Goal: Task Accomplishment & Management: Use online tool/utility

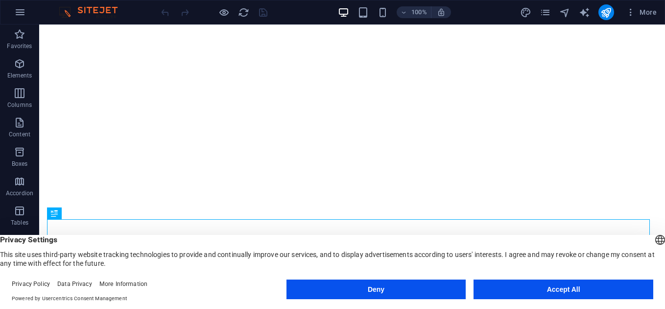
click at [547, 292] on button "Accept All" at bounding box center [564, 289] width 180 height 20
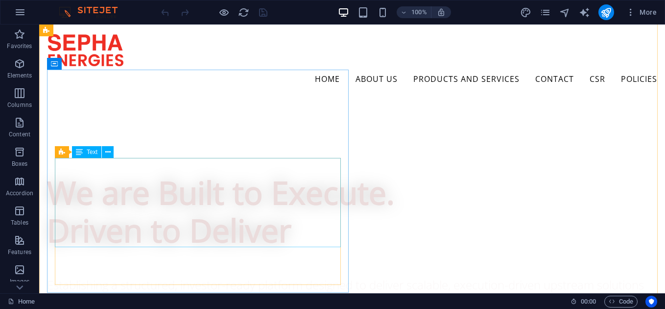
scroll to position [537, 0]
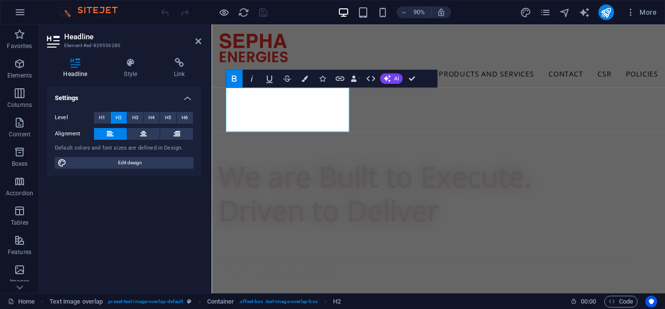
scroll to position [529, 0]
click at [127, 65] on icon at bounding box center [131, 63] width 46 height 10
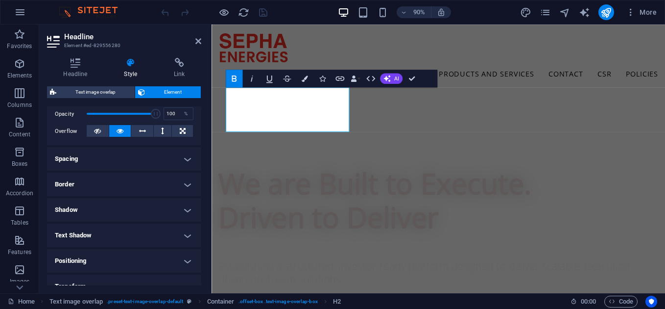
scroll to position [144, 0]
click at [182, 159] on h4 "Spacing" at bounding box center [124, 161] width 154 height 24
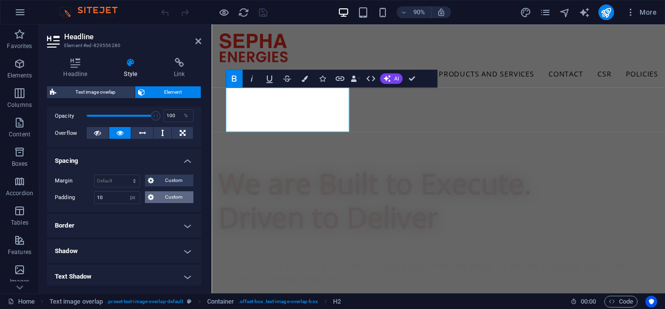
click at [159, 195] on span "Custom" at bounding box center [174, 197] width 34 height 12
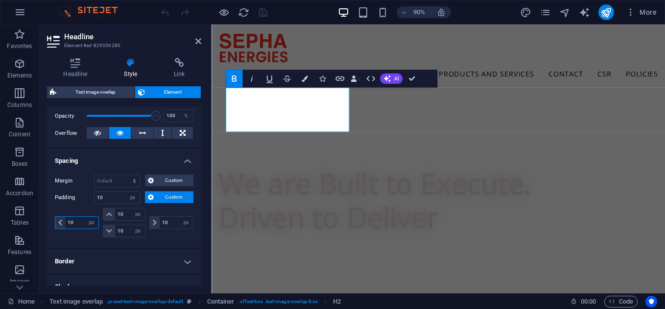
click at [72, 219] on input "10" at bounding box center [81, 222] width 33 height 12
type input "15"
select select "DISABLED_OPTION_VALUE"
click at [181, 161] on h4 "Spacing" at bounding box center [124, 158] width 154 height 18
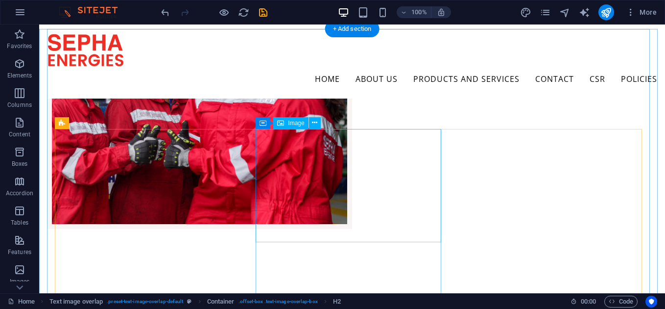
scroll to position [1259, 0]
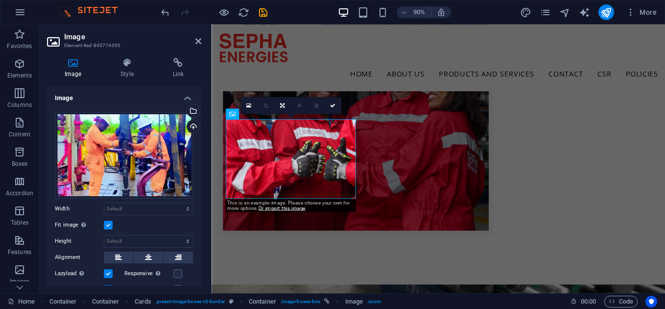
scroll to position [1285, 0]
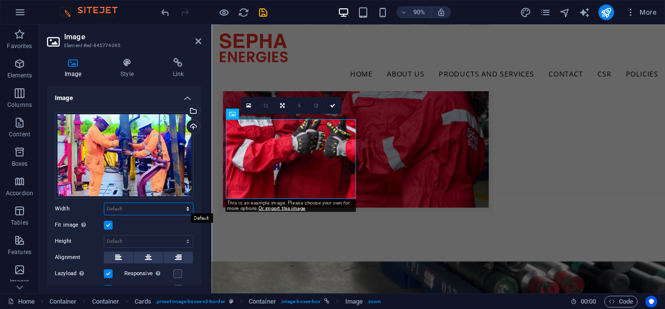
click at [184, 203] on select "Default auto px rem % em vh vw" at bounding box center [148, 209] width 89 height 12
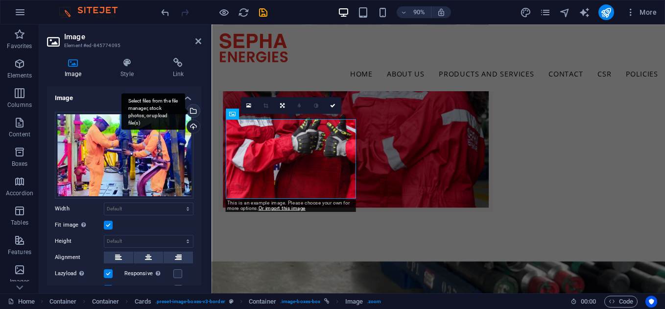
click at [195, 110] on div "Select files from the file manager, stock photos, or upload file(s)" at bounding box center [192, 111] width 15 height 15
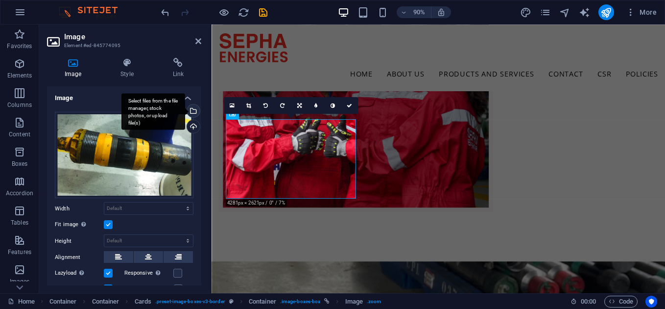
click at [192, 109] on div "Select files from the file manager, stock photos, or upload file(s)" at bounding box center [192, 111] width 15 height 15
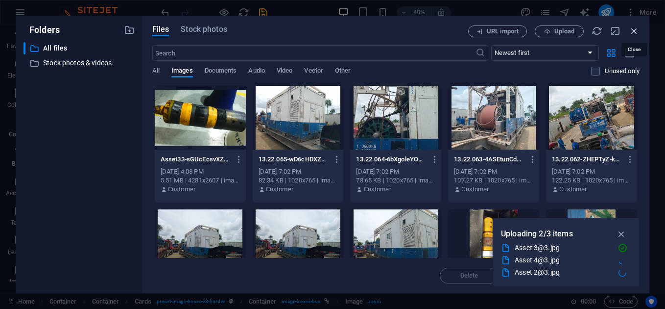
click at [633, 31] on icon "button" at bounding box center [634, 30] width 11 height 11
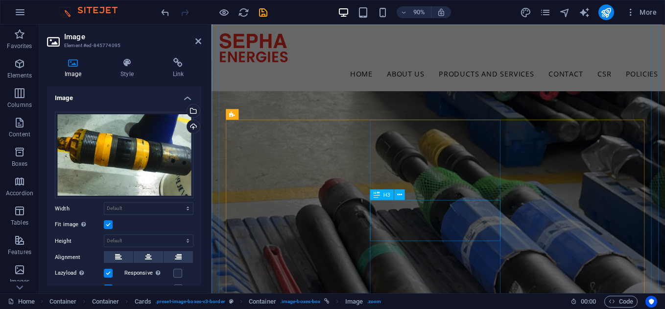
scroll to position [1510, 0]
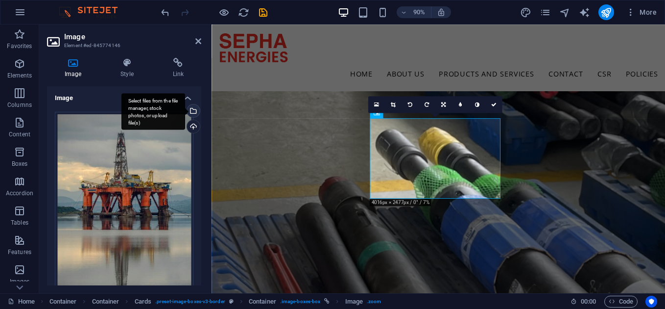
click at [191, 114] on div "Select files from the file manager, stock photos, or upload file(s)" at bounding box center [192, 111] width 15 height 15
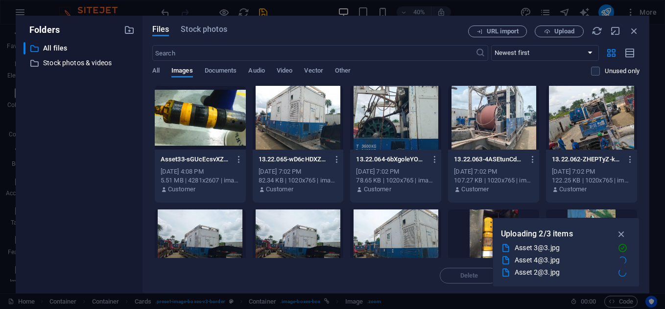
click at [217, 116] on div at bounding box center [200, 118] width 91 height 64
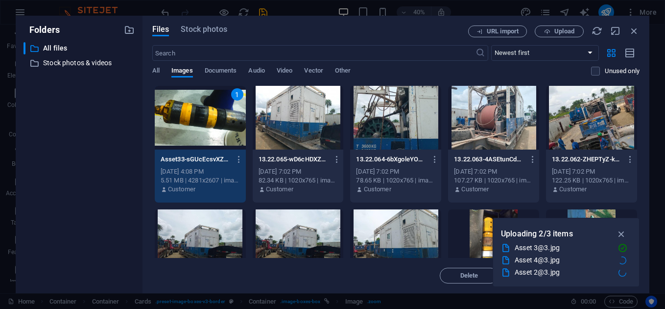
click at [193, 110] on div "1" at bounding box center [200, 118] width 91 height 64
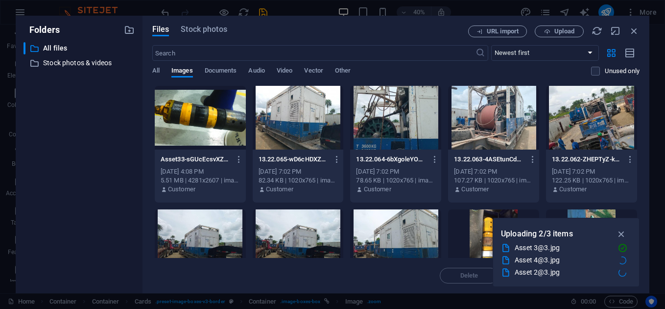
click at [193, 110] on div at bounding box center [200, 118] width 91 height 64
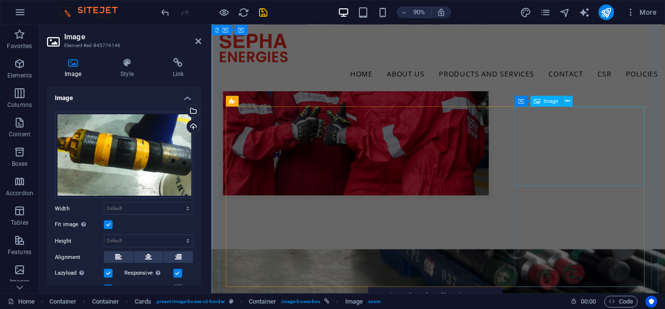
scroll to position [1297, 0]
select select "%"
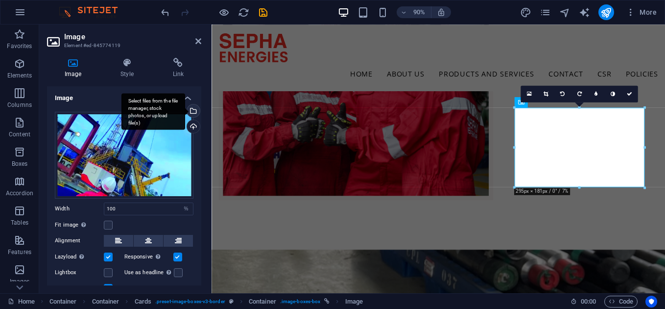
click at [191, 108] on div "Select files from the file manager, stock photos, or upload file(s)" at bounding box center [192, 111] width 15 height 15
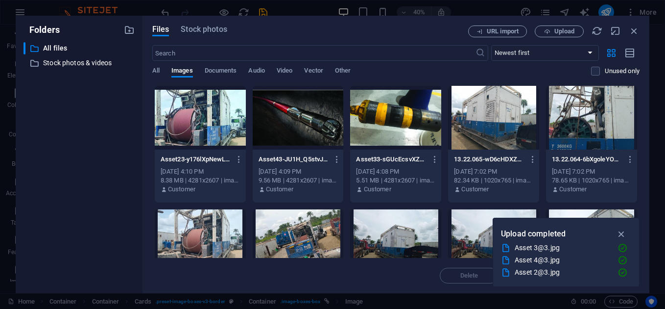
click at [211, 126] on div at bounding box center [200, 118] width 91 height 64
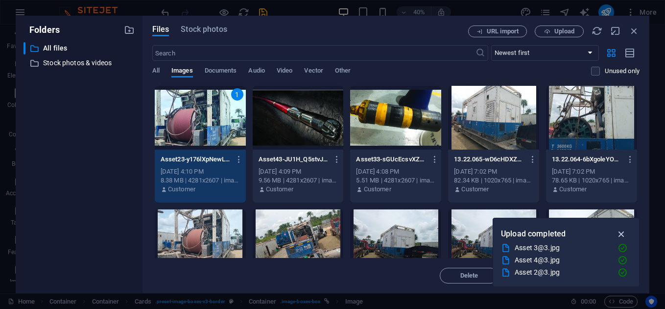
click at [625, 235] on icon "button" at bounding box center [621, 233] width 11 height 11
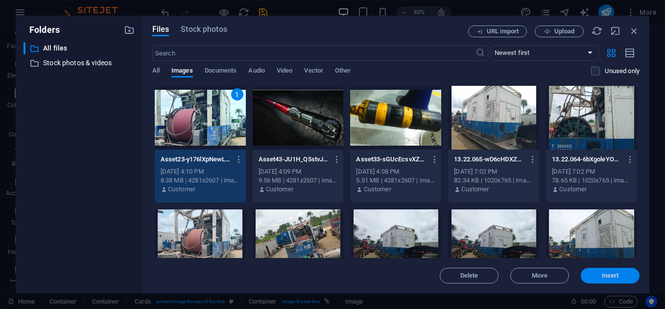
click at [612, 275] on span "Insert" at bounding box center [610, 275] width 17 height 6
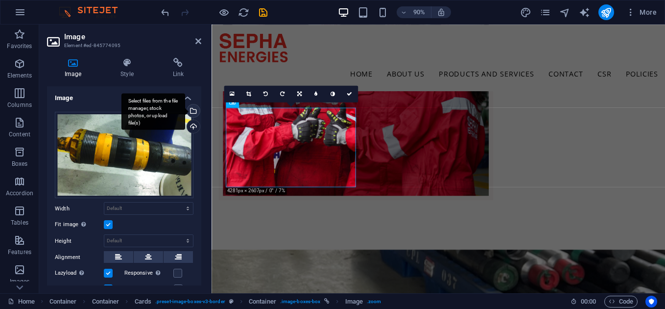
click at [194, 111] on div "Select files from the file manager, stock photos, or upload file(s)" at bounding box center [192, 111] width 15 height 15
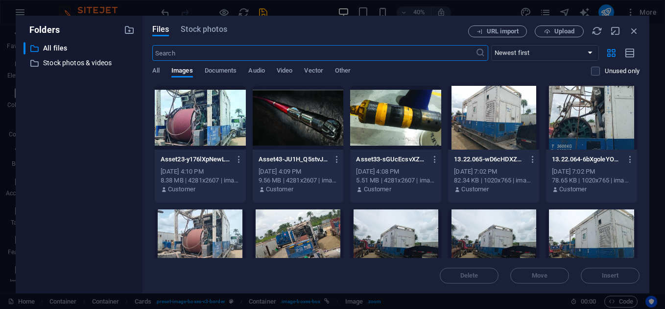
click at [329, 133] on div at bounding box center [298, 118] width 91 height 64
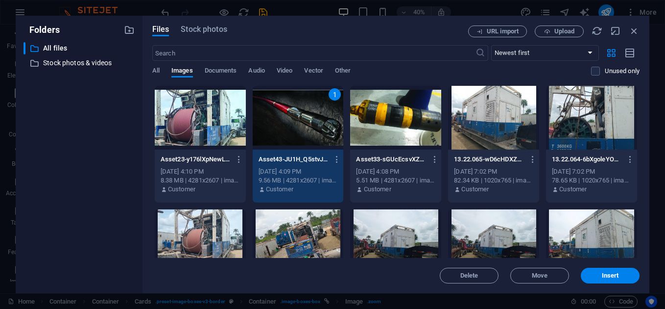
click at [329, 133] on div "1" at bounding box center [298, 118] width 91 height 64
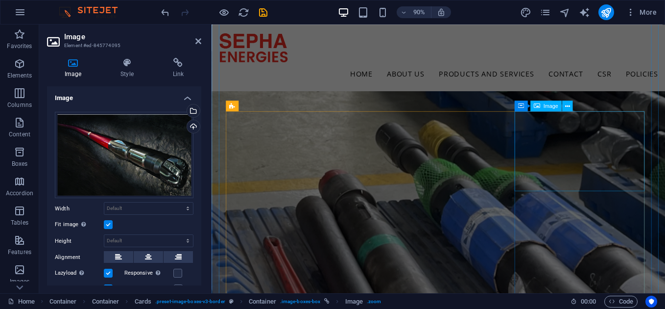
scroll to position [1518, 0]
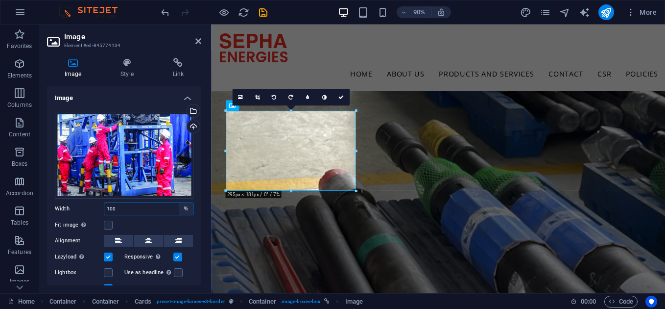
click at [183, 206] on select "Default auto px rem % em vh vw" at bounding box center [186, 209] width 14 height 12
select select "default"
click at [179, 203] on select "Default auto px rem % em vh vw" at bounding box center [186, 209] width 14 height 12
select select "DISABLED_OPTION_VALUE"
type input "100"
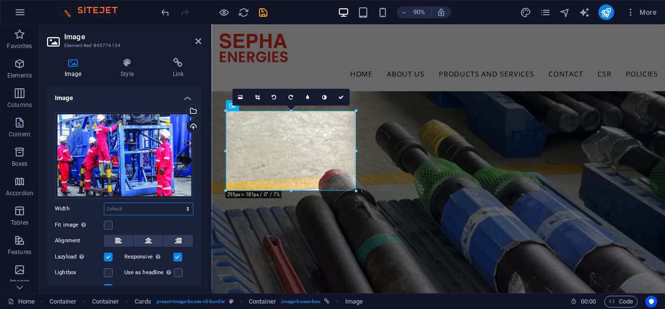
select select "%"
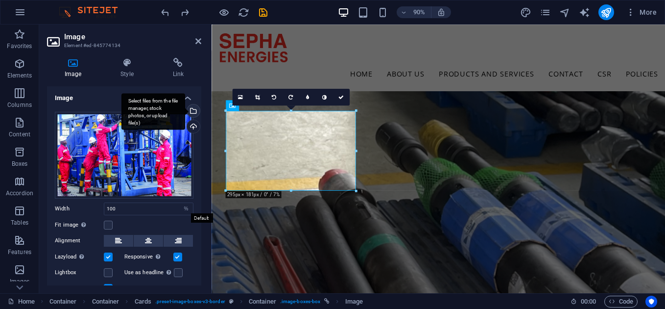
click at [185, 110] on div "Select files from the file manager, stock photos, or upload file(s)" at bounding box center [153, 111] width 64 height 37
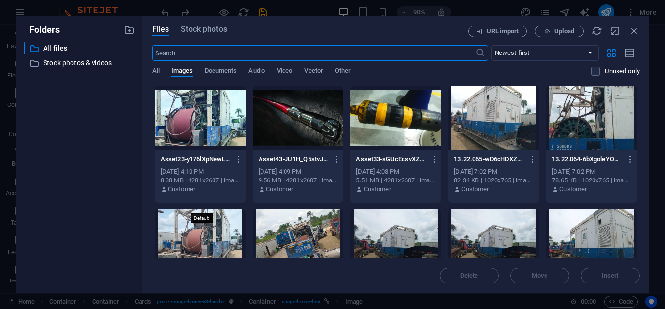
scroll to position [1524, 0]
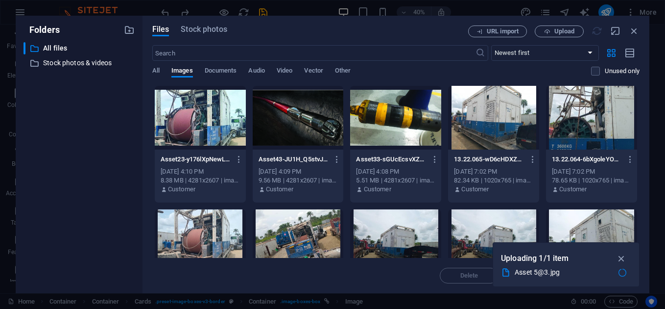
click at [113, 160] on div "​ All files All files ​ Stock photos & videos Stock photos & videos" at bounding box center [79, 163] width 111 height 243
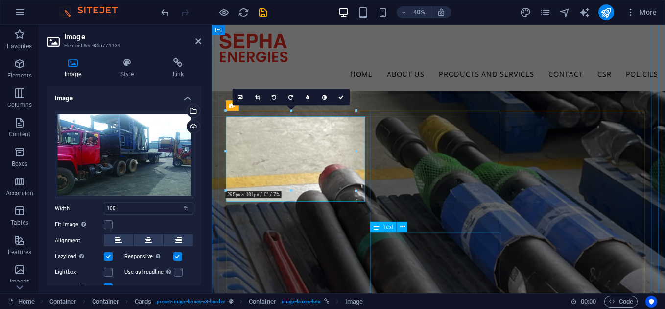
scroll to position [1518, 0]
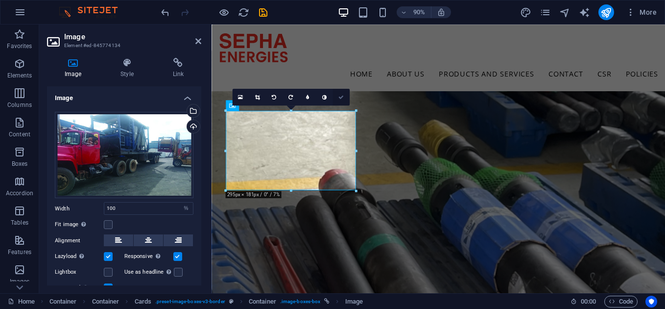
click at [340, 97] on icon at bounding box center [340, 96] width 5 height 5
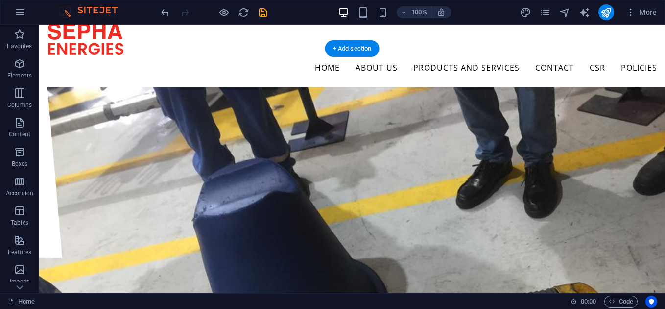
scroll to position [0, 0]
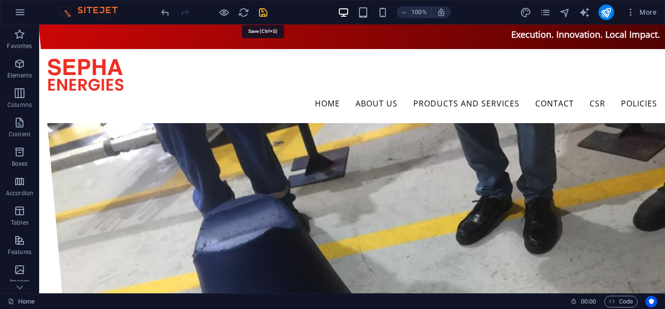
click at [263, 14] on icon "save" at bounding box center [263, 12] width 11 height 11
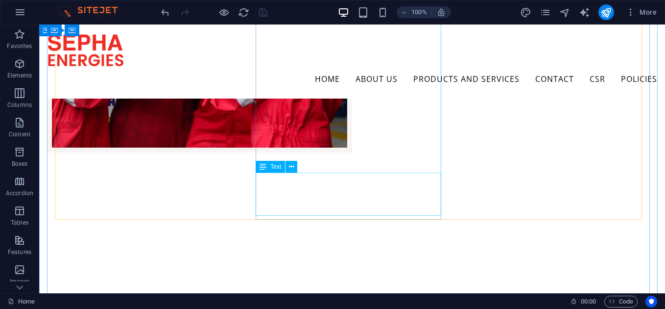
scroll to position [1400, 0]
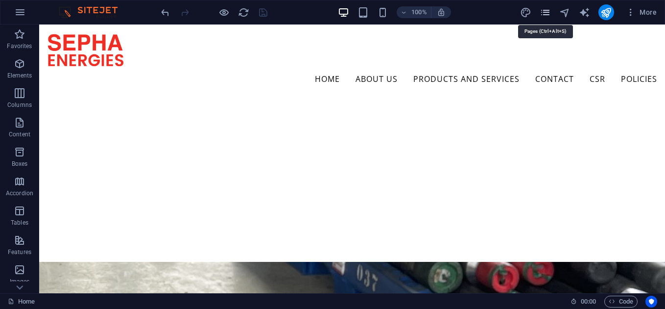
click at [547, 10] on icon "pages" at bounding box center [545, 12] width 11 height 11
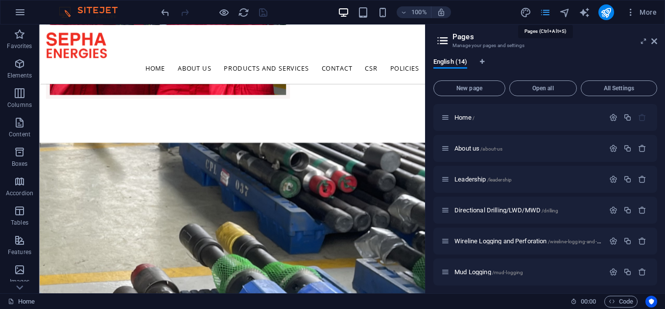
scroll to position [1452, 0]
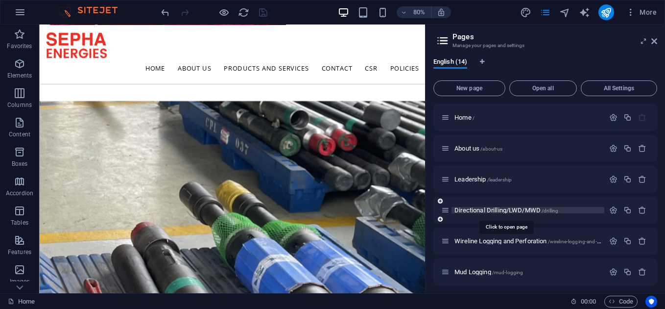
click at [487, 210] on span "Directional Drilling/LWD/MWD /drilling" at bounding box center [506, 209] width 104 height 7
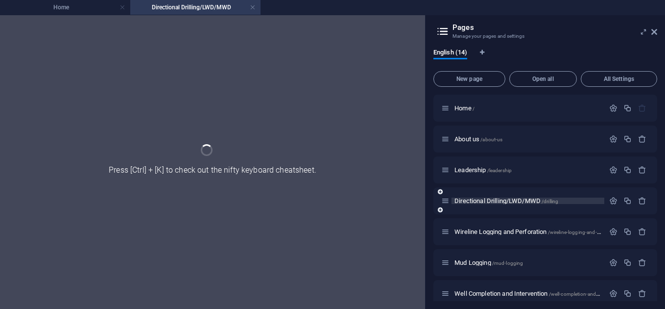
scroll to position [0, 0]
click at [654, 32] on icon at bounding box center [654, 32] width 6 height 8
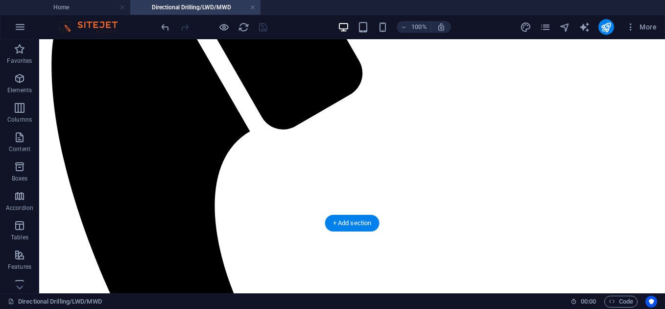
scroll to position [254, 0]
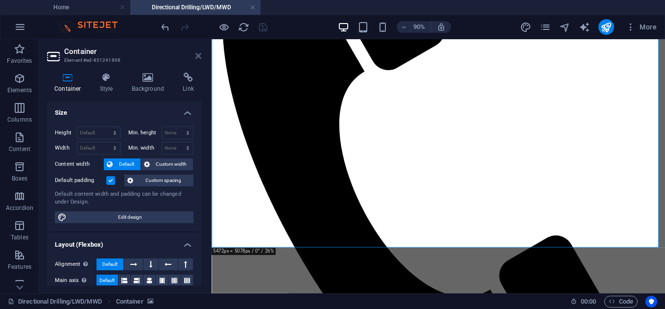
click at [198, 55] on icon at bounding box center [198, 56] width 6 height 8
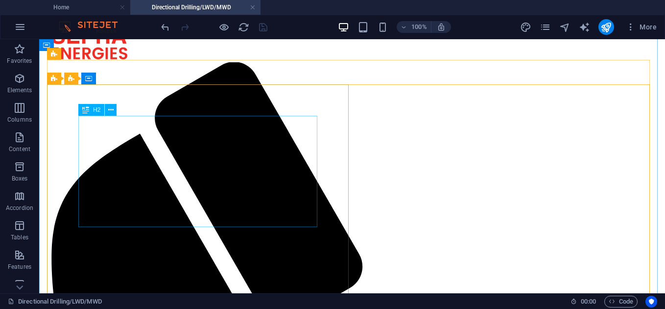
scroll to position [0, 0]
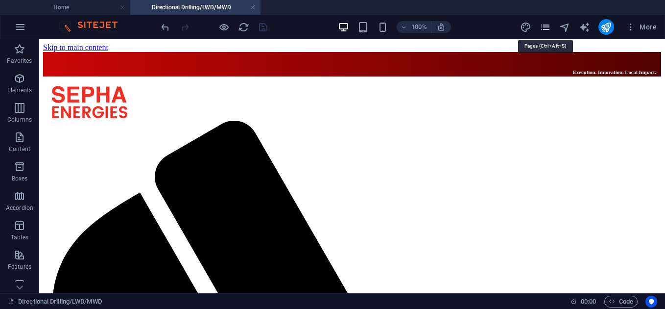
click at [548, 25] on icon "pages" at bounding box center [545, 27] width 11 height 11
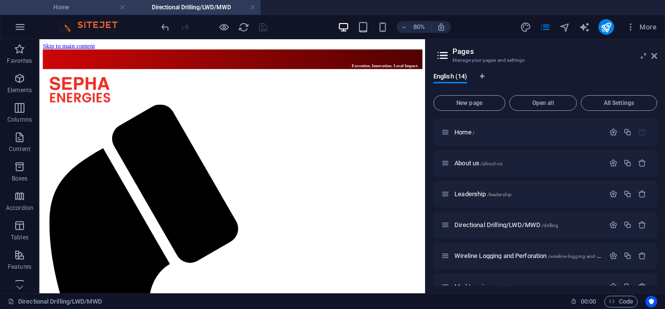
click at [71, 10] on h4 "Home" at bounding box center [65, 7] width 130 height 11
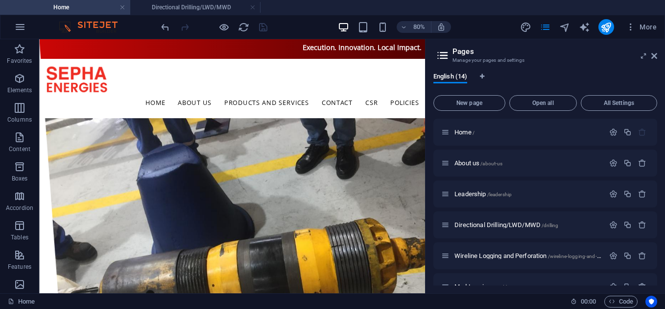
scroll to position [1451, 0]
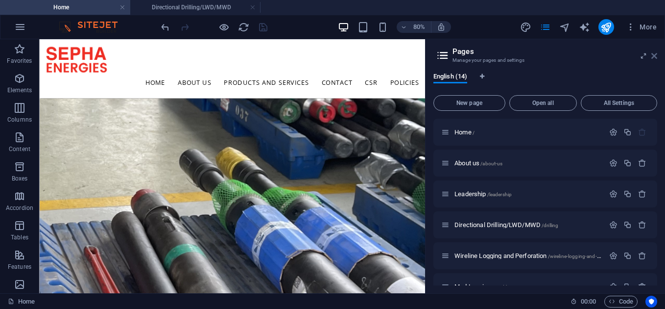
click at [654, 57] on icon at bounding box center [654, 56] width 6 height 8
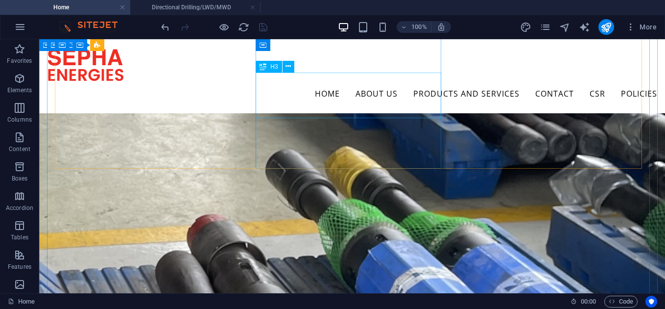
scroll to position [1355, 0]
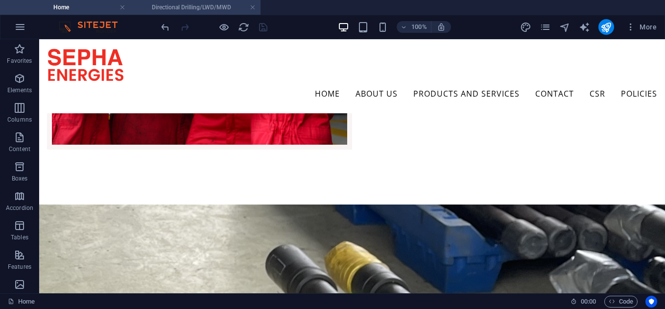
click at [187, 6] on h4 "Directional Drilling/LWD/MWD" at bounding box center [195, 7] width 130 height 11
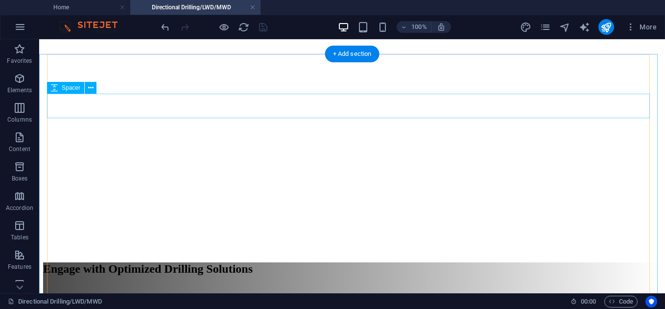
scroll to position [1297, 0]
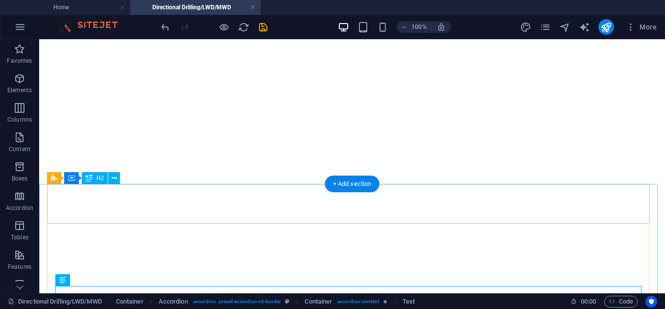
scroll to position [1168, 0]
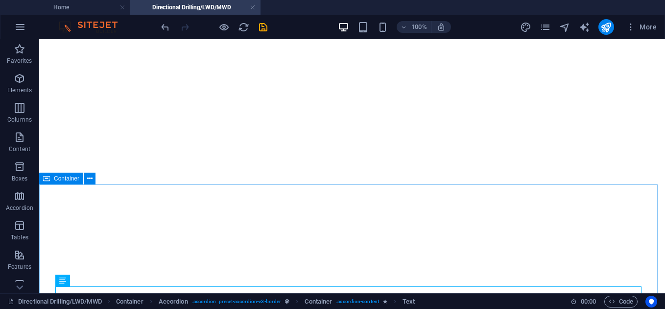
click at [58, 179] on span "Container" at bounding box center [66, 178] width 25 height 6
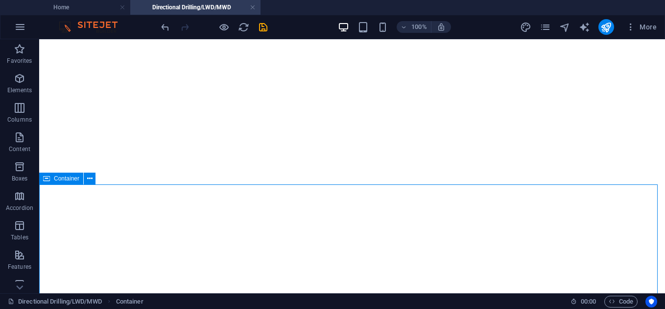
click at [62, 179] on span "Container" at bounding box center [66, 178] width 25 height 6
click at [20, 102] on icon "button" at bounding box center [20, 108] width 12 height 12
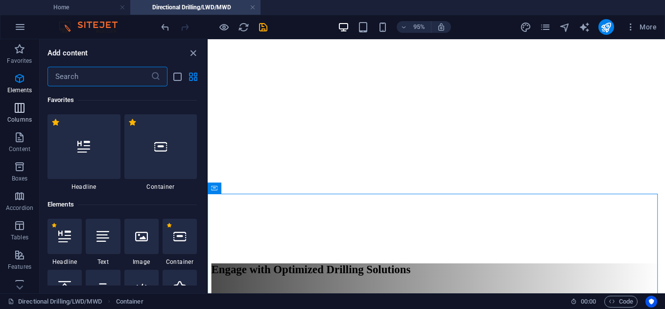
scroll to position [485, 0]
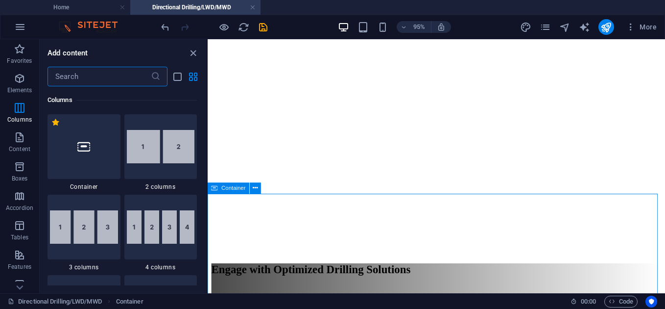
click at [213, 188] on icon at bounding box center [215, 188] width 6 height 11
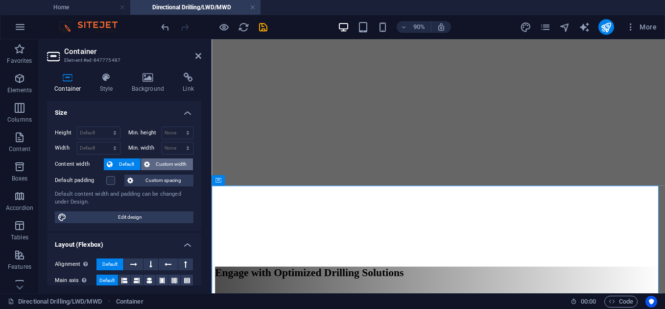
scroll to position [1151, 0]
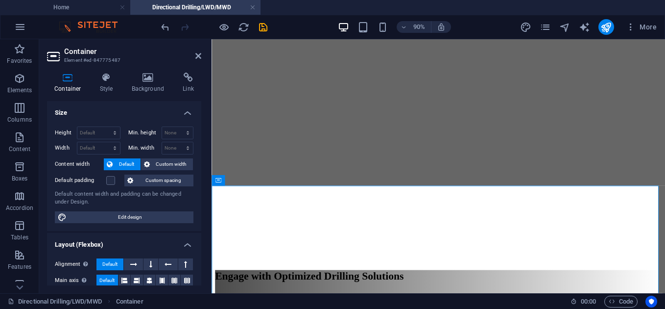
drag, startPoint x: 106, startPoint y: 73, endPoint x: 109, endPoint y: 64, distance: 9.6
click at [109, 64] on h3 "Element #ed-847775487" at bounding box center [123, 60] width 118 height 9
click at [109, 72] on div "Container Style Background Link Size Height Default px rem % vh vw Min. height …" at bounding box center [124, 179] width 170 height 228
click at [105, 81] on icon at bounding box center [107, 77] width 28 height 10
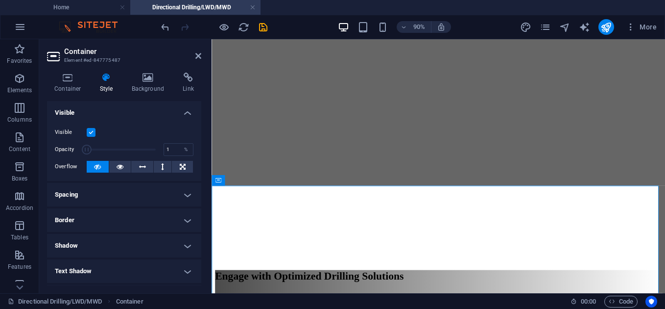
drag, startPoint x: 155, startPoint y: 150, endPoint x: 69, endPoint y: 147, distance: 85.7
click at [69, 147] on div "Opacity 1 %" at bounding box center [124, 149] width 139 height 15
drag, startPoint x: 297, startPoint y: 188, endPoint x: 219, endPoint y: 173, distance: 78.9
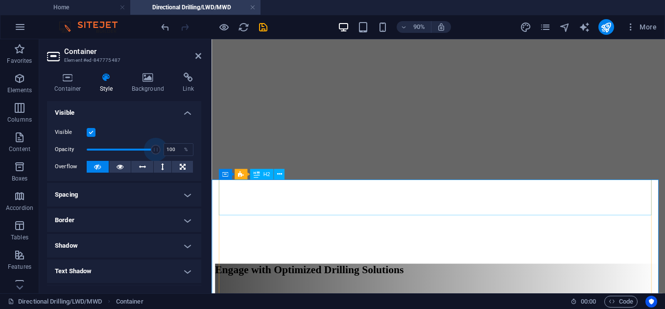
scroll to position [1158, 0]
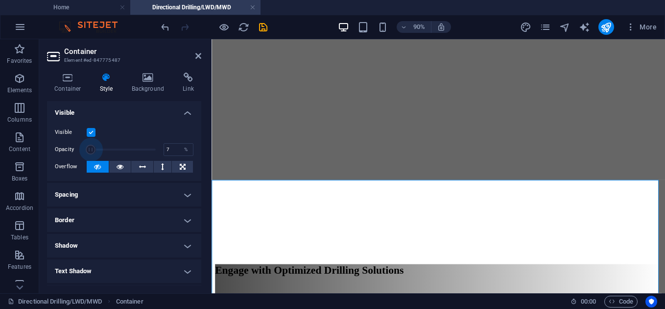
click at [91, 130] on label at bounding box center [91, 132] width 9 height 9
click at [0, 0] on input "Visible" at bounding box center [0, 0] width 0 height 0
type input "100"
drag, startPoint x: 89, startPoint y: 150, endPoint x: 184, endPoint y: 169, distance: 96.9
click at [184, 169] on div "Visible Opacity 100 % Overflow" at bounding box center [124, 150] width 154 height 62
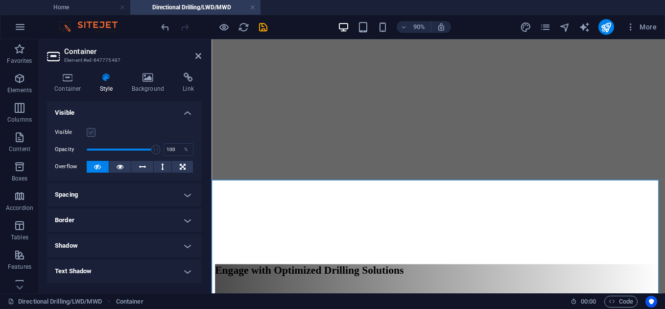
click at [91, 134] on label at bounding box center [91, 132] width 9 height 9
click at [0, 0] on input "Visible" at bounding box center [0, 0] width 0 height 0
click at [186, 113] on h4 "Visible" at bounding box center [124, 110] width 154 height 18
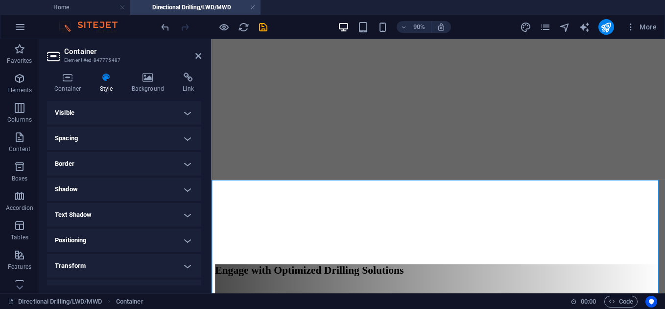
click at [186, 113] on h4 "Visible" at bounding box center [124, 113] width 154 height 24
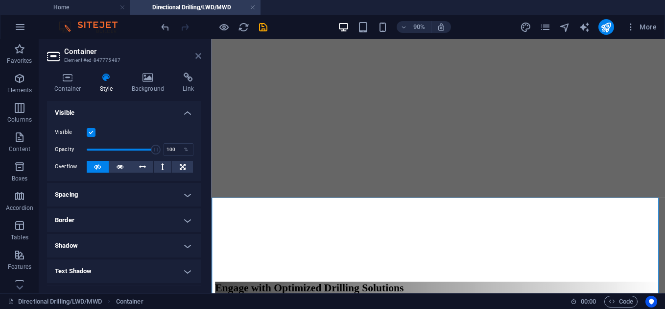
click at [198, 54] on icon at bounding box center [198, 56] width 6 height 8
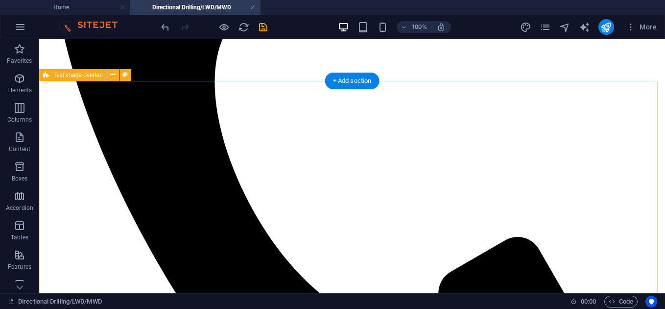
scroll to position [419, 0]
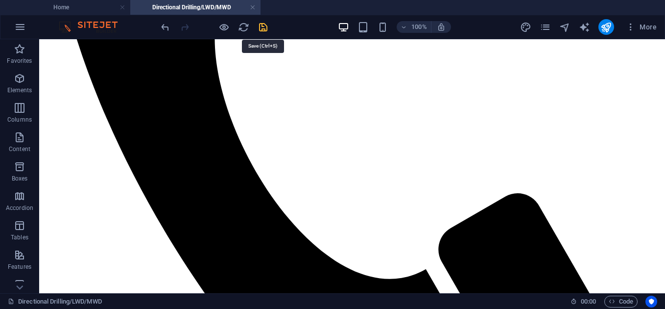
click at [263, 24] on icon "save" at bounding box center [263, 27] width 11 height 11
